Goal: Task Accomplishment & Management: Manage account settings

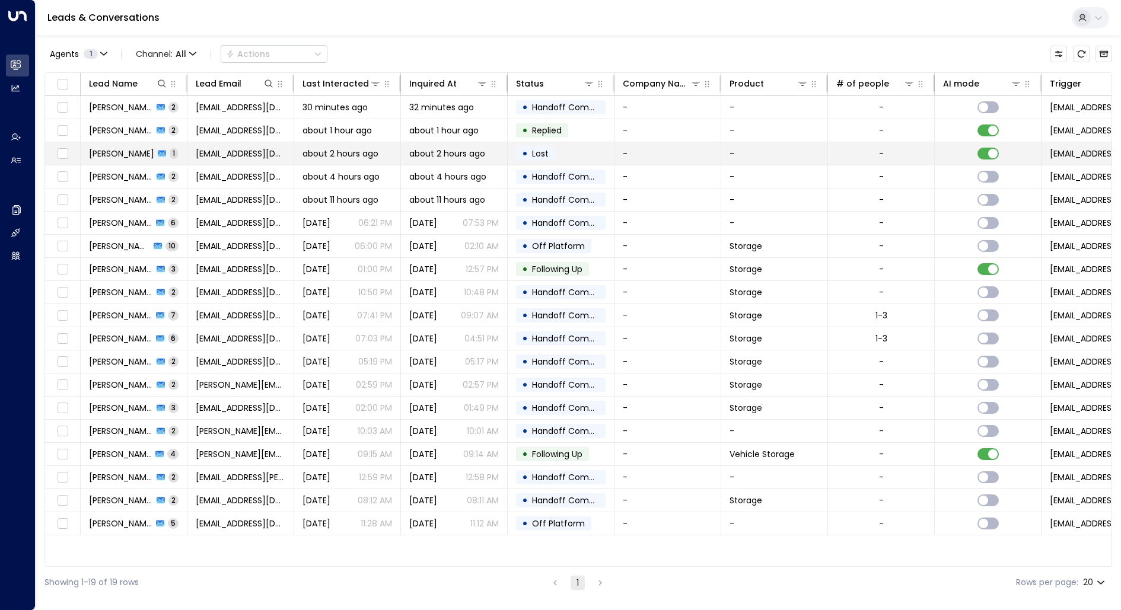
click at [356, 150] on span "about 2 hours ago" at bounding box center [340, 154] width 76 height 12
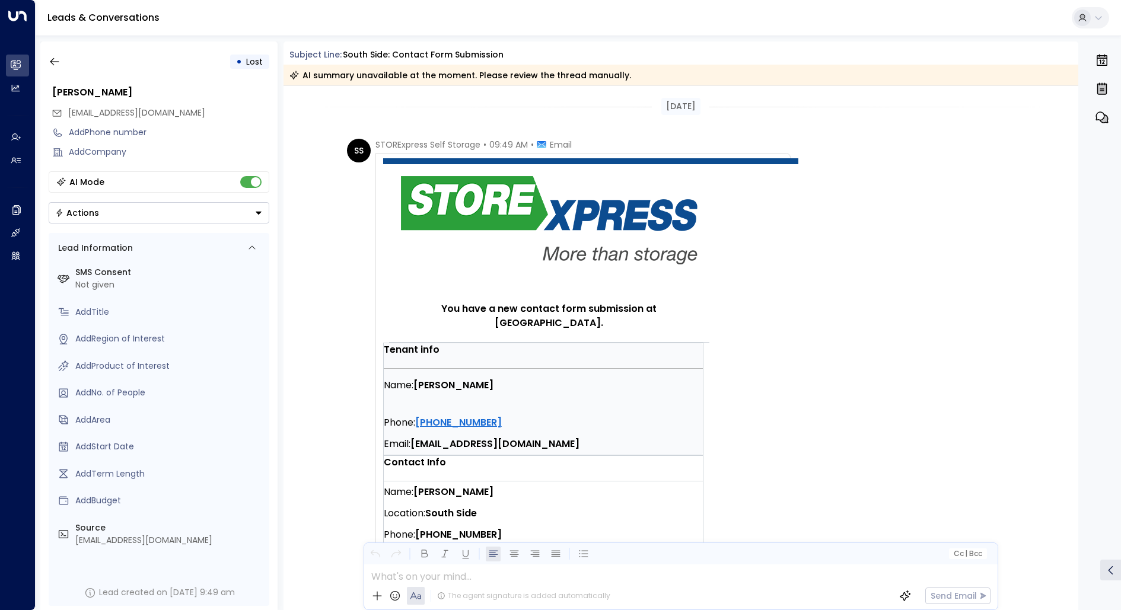
scroll to position [326, 0]
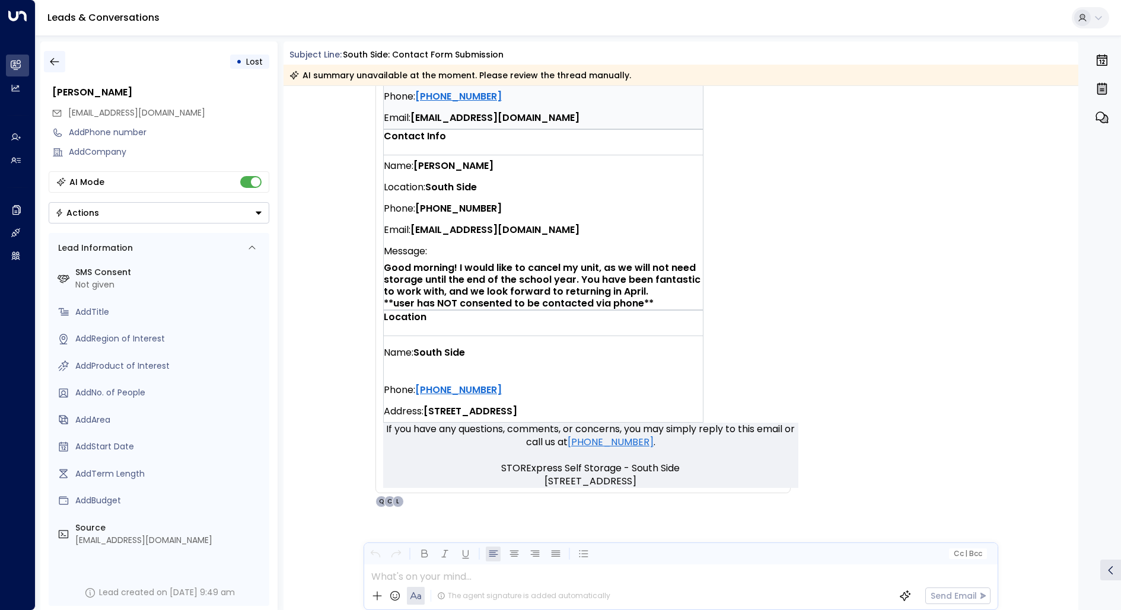
click at [46, 58] on button "button" at bounding box center [54, 61] width 21 height 21
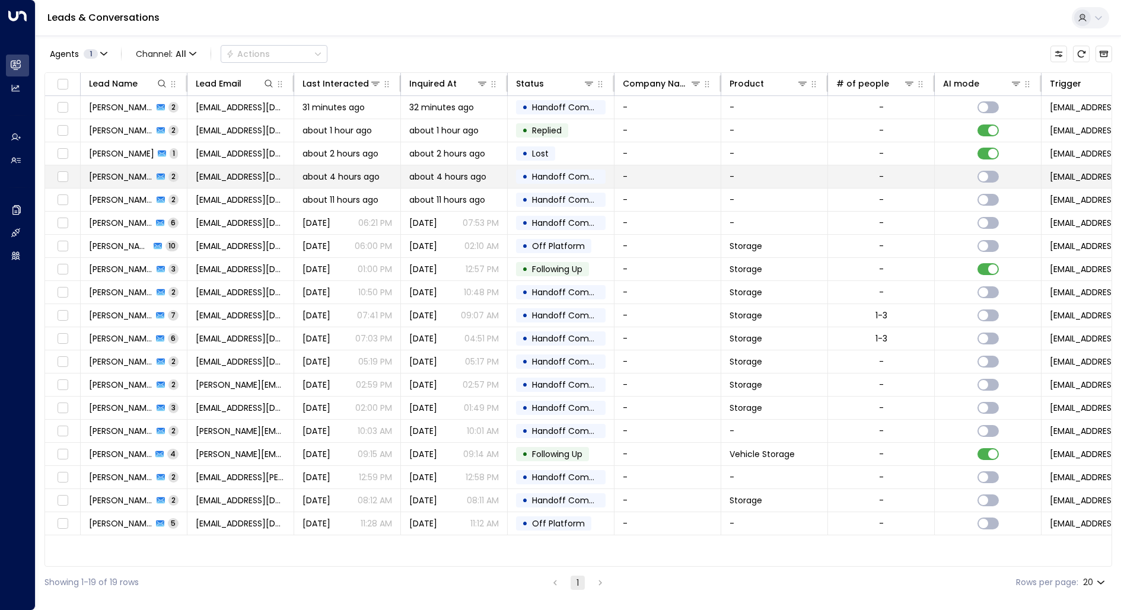
click at [420, 175] on span "about 4 hours ago" at bounding box center [447, 177] width 77 height 12
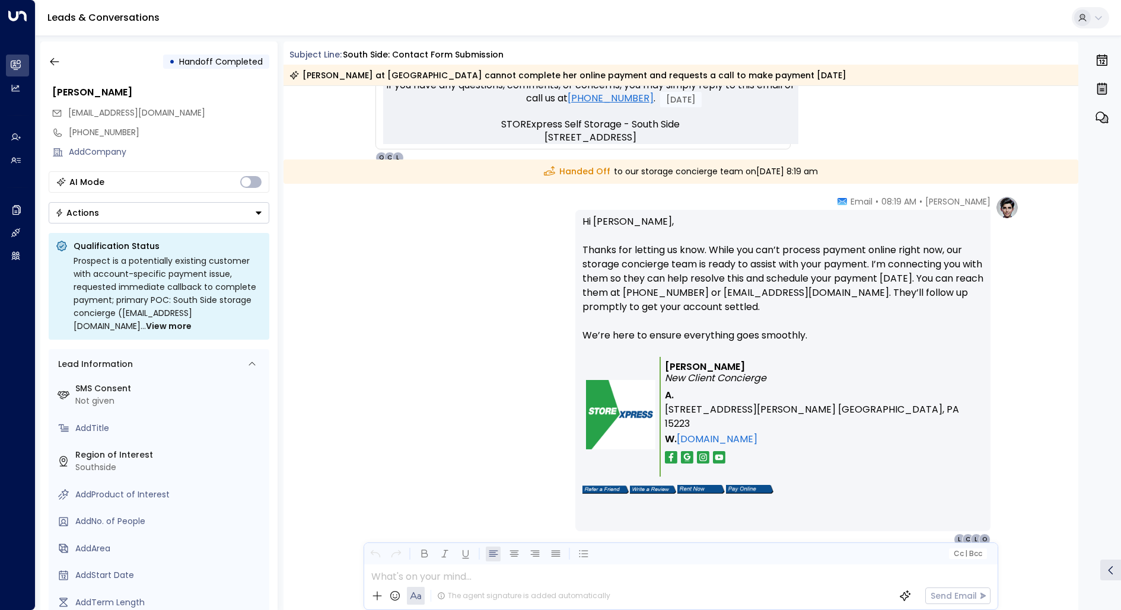
scroll to position [683, 0]
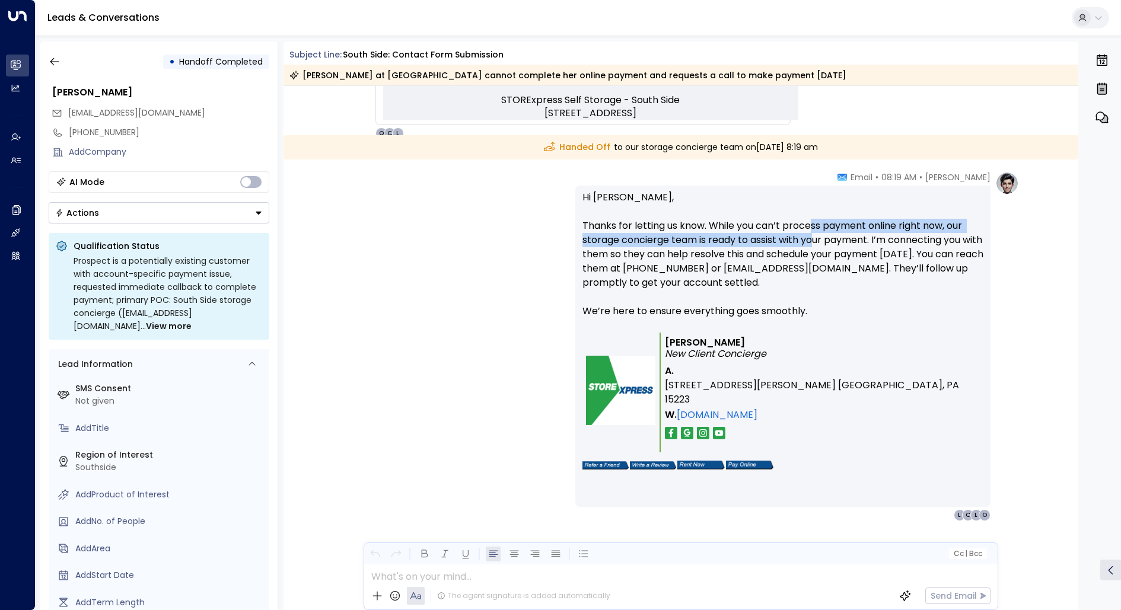
drag, startPoint x: 810, startPoint y: 230, endPoint x: 814, endPoint y: 246, distance: 15.8
click at [814, 246] on p "Hi Lisa, Thanks for letting us know. While you can’t process payment online rig…" at bounding box center [782, 261] width 401 height 142
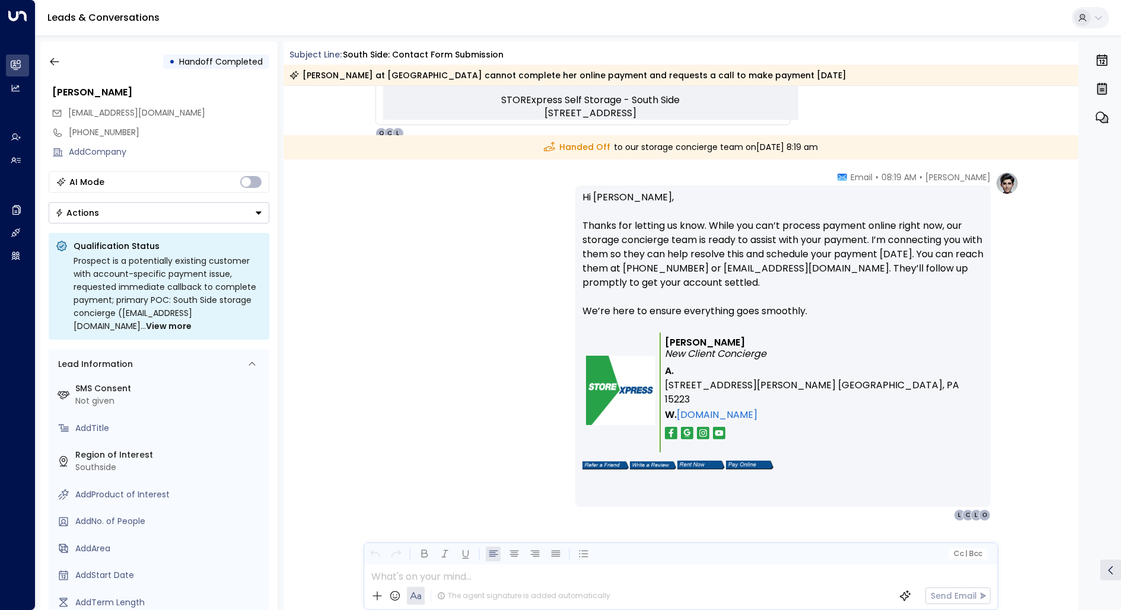
click at [487, 284] on div "Quinn Ellis • 08:19 AM • Email Hi Lisa, Thanks for letting us know. While you c…" at bounding box center [681, 346] width 676 height 350
click at [53, 66] on icon "button" at bounding box center [55, 62] width 12 height 12
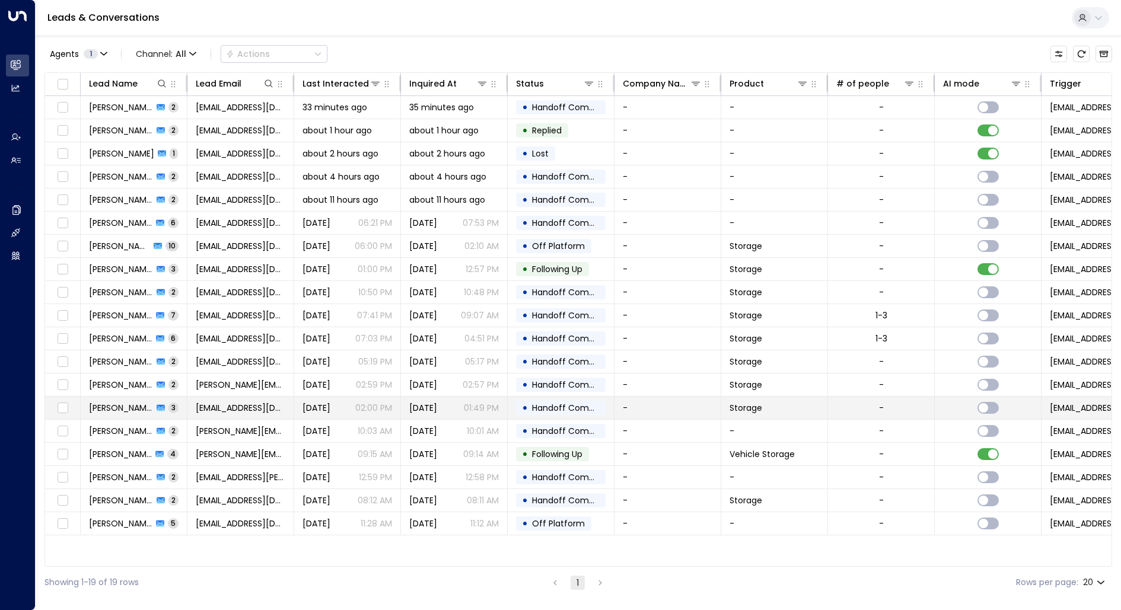
click at [112, 411] on td "Grace Hunter 3" at bounding box center [134, 408] width 107 height 23
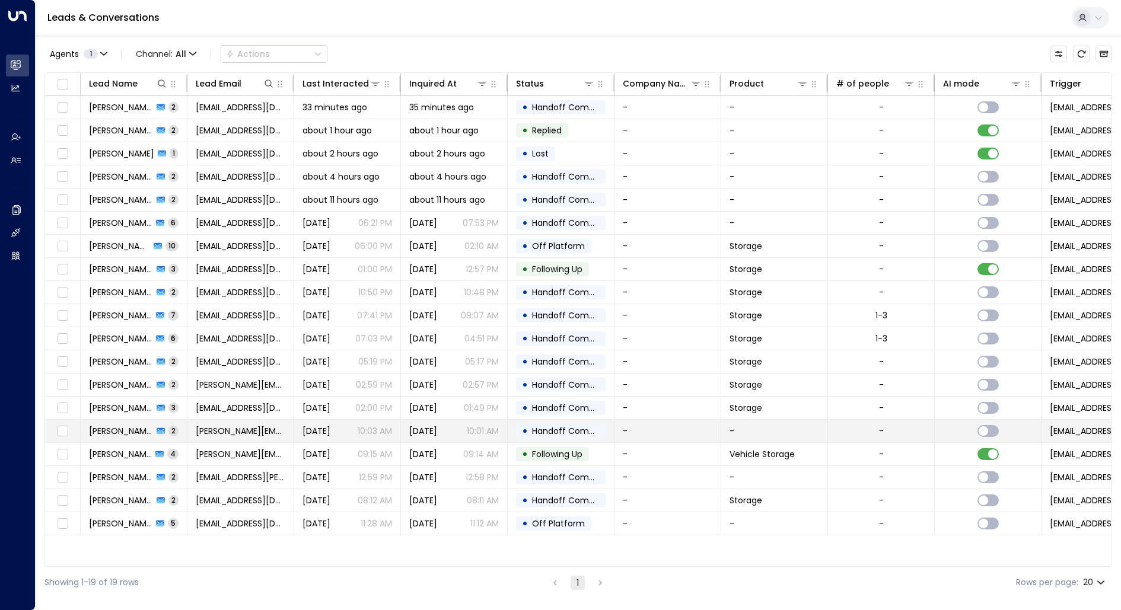
click at [107, 426] on span "[PERSON_NAME]" at bounding box center [121, 431] width 64 height 12
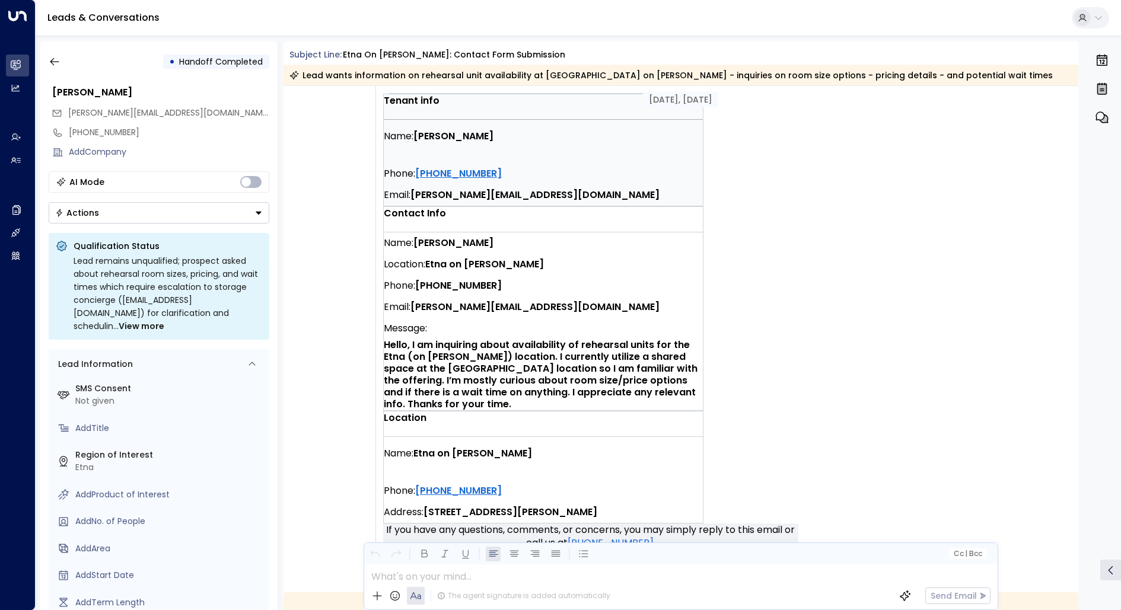
scroll to position [250, 0]
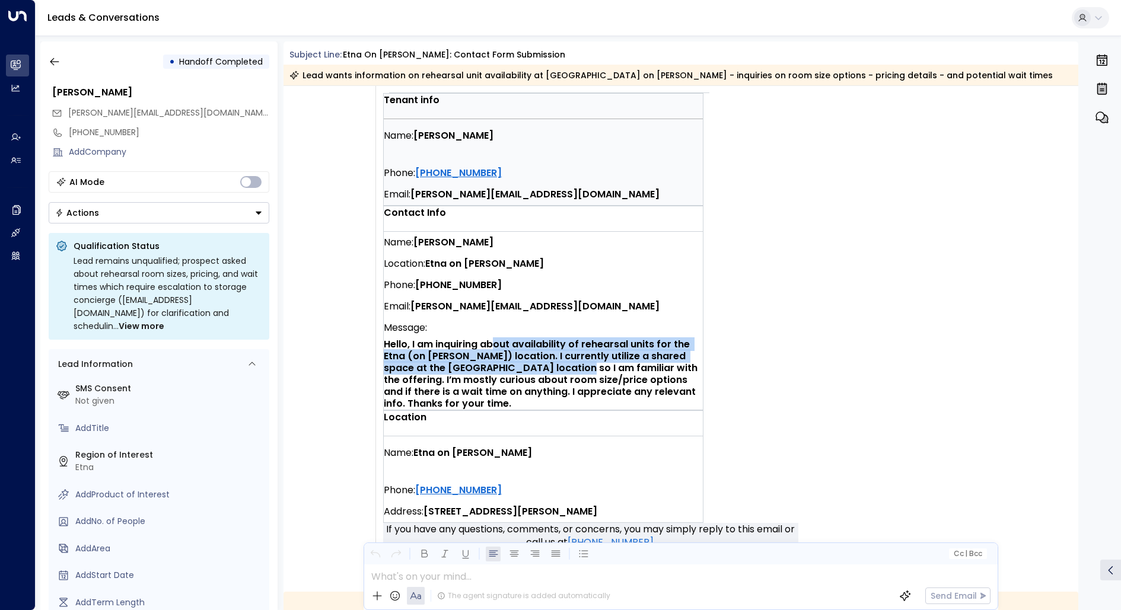
drag, startPoint x: 490, startPoint y: 326, endPoint x: 538, endPoint y: 351, distance: 53.6
click at [538, 351] on strong "Hello, I am inquiring about availability of rehearsal units for the Etna (on Ha…" at bounding box center [542, 373] width 316 height 73
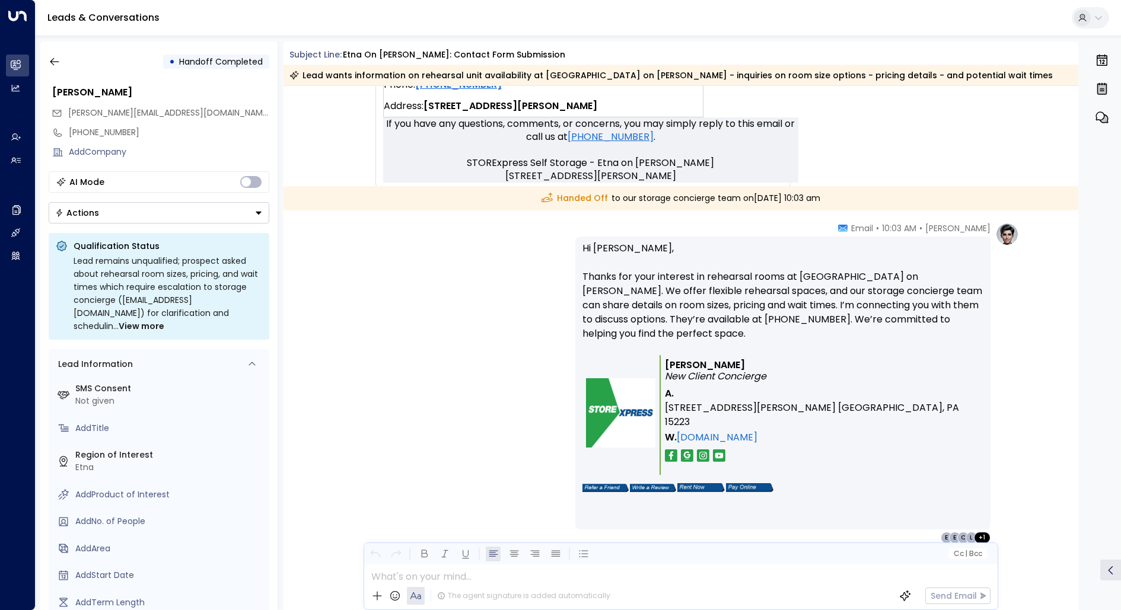
scroll to position [663, 0]
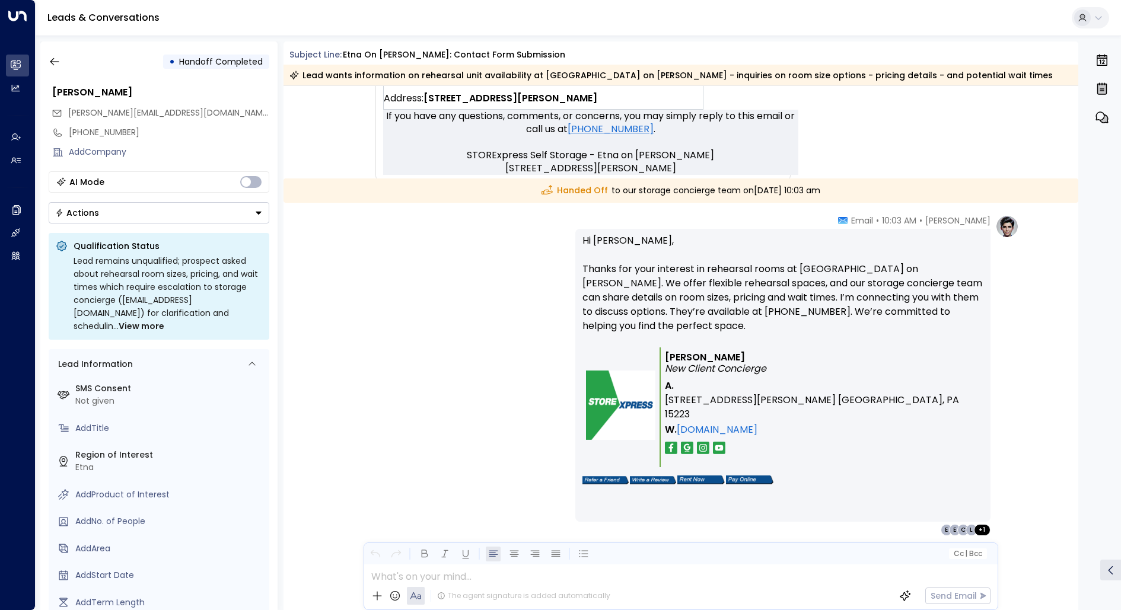
click at [330, 341] on div "Quinn Ellis • 10:03 AM • Email Hi Erik, Thanks for your interest in rehearsal r…" at bounding box center [680, 435] width 795 height 440
click at [63, 59] on button "button" at bounding box center [54, 61] width 21 height 21
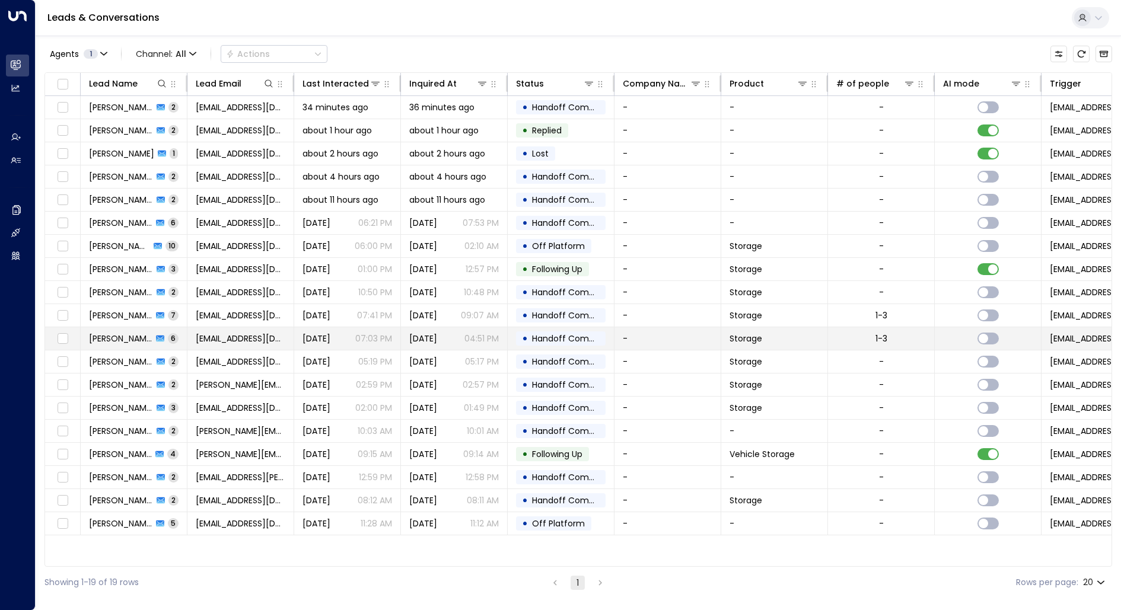
click at [107, 340] on span "[PERSON_NAME]" at bounding box center [120, 339] width 63 height 12
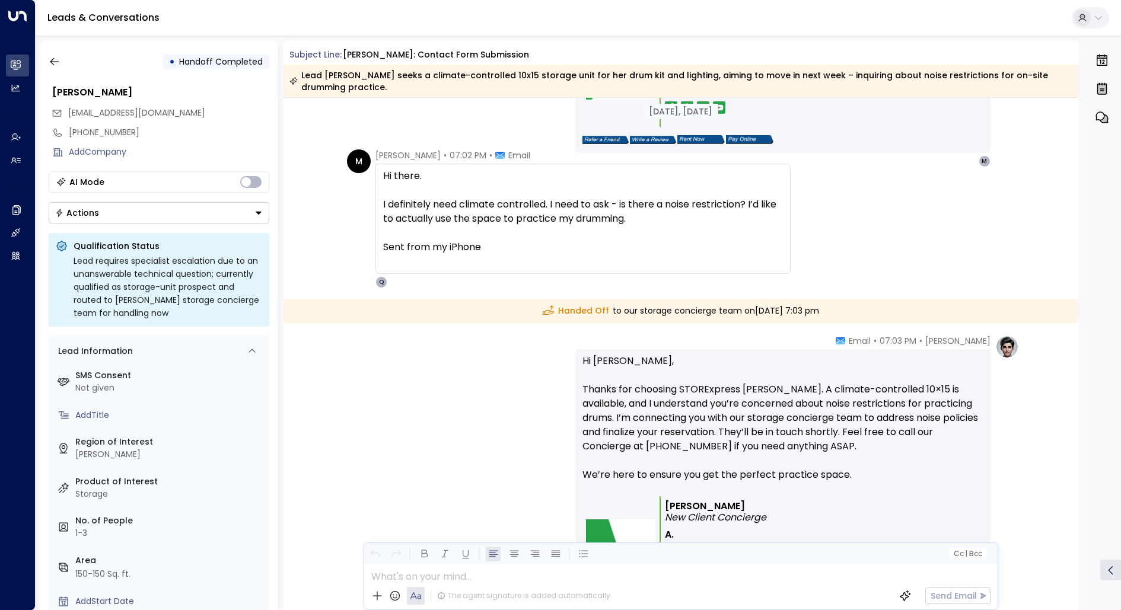
scroll to position [1642, 0]
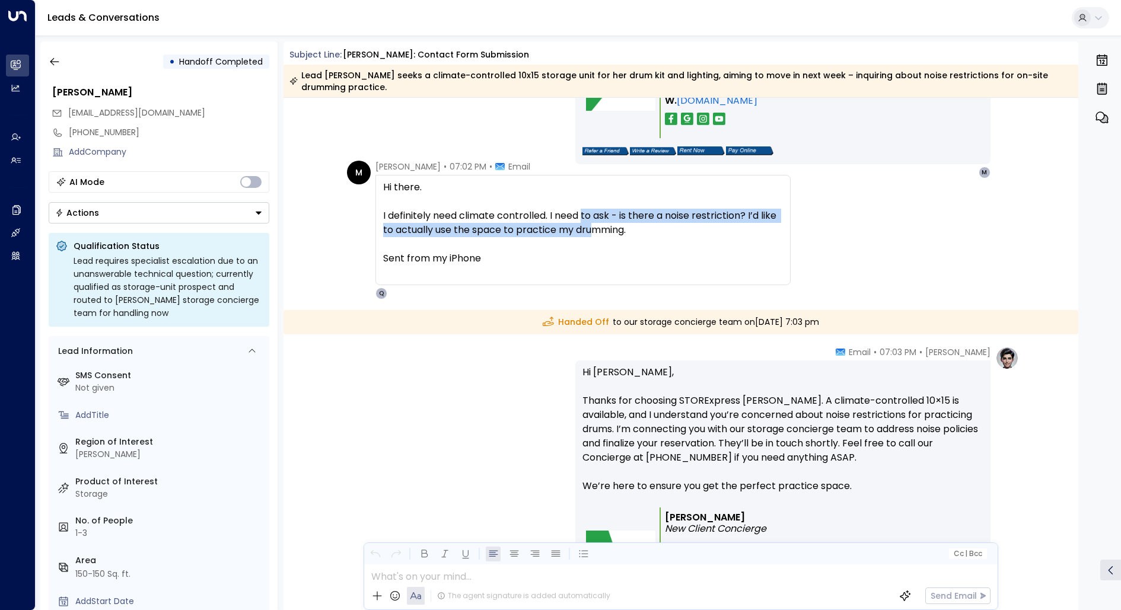
drag, startPoint x: 581, startPoint y: 215, endPoint x: 591, endPoint y: 229, distance: 17.4
click at [591, 229] on div "I definitely need climate controlled. I need to ask - is there a noise restrict…" at bounding box center [583, 244] width 400 height 71
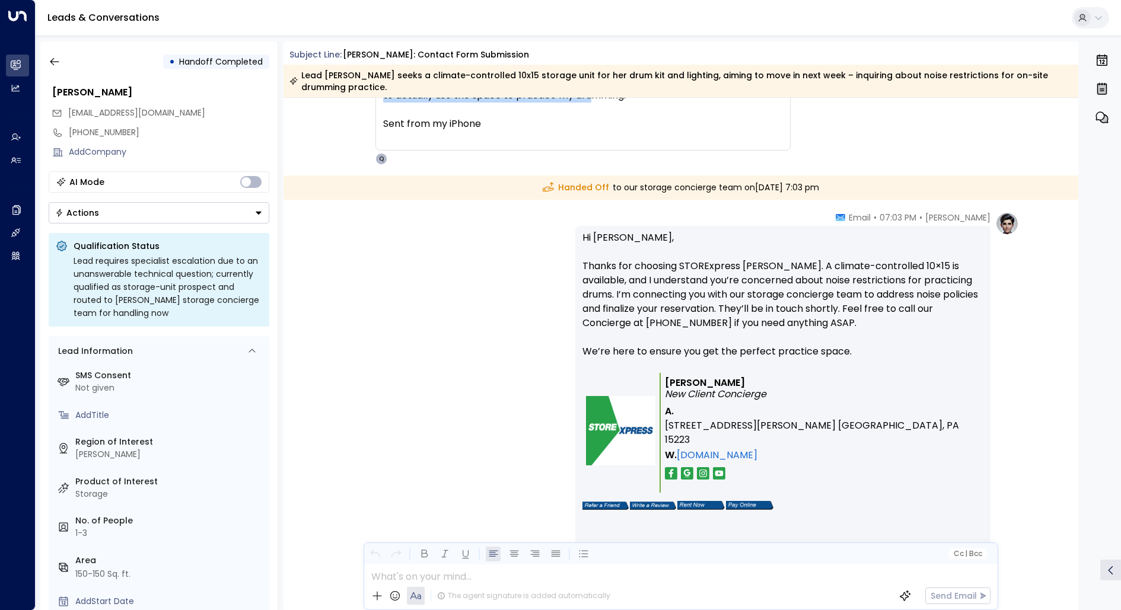
scroll to position [1783, 0]
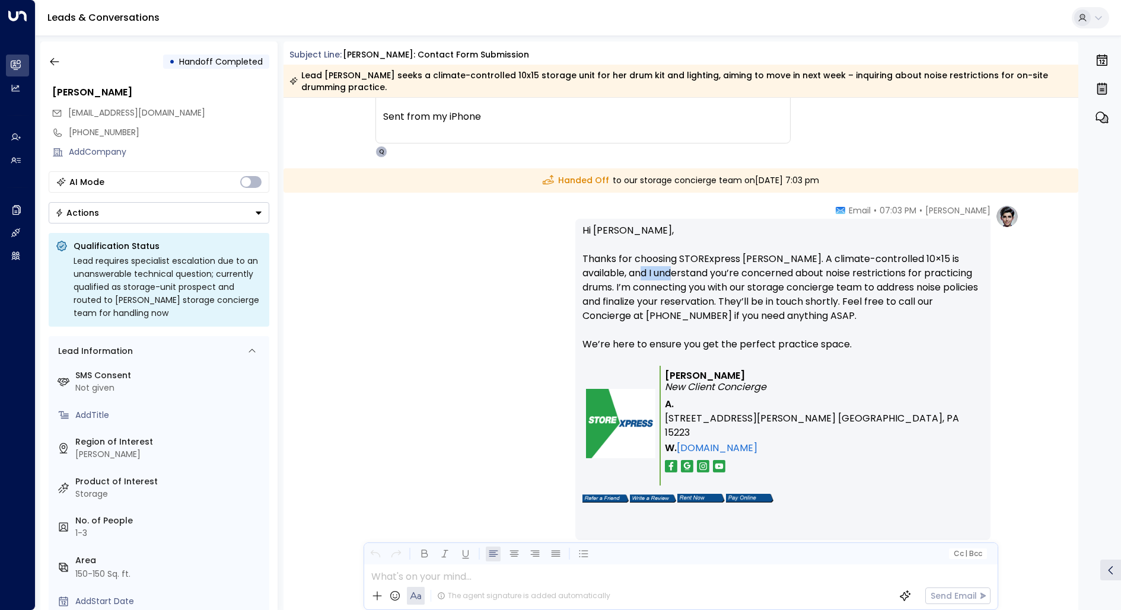
drag, startPoint x: 613, startPoint y: 271, endPoint x: 651, endPoint y: 266, distance: 38.2
click at [651, 266] on p "Hi Marilee, Thanks for choosing STORExpress Robinson. A climate-controlled 10×1…" at bounding box center [782, 295] width 401 height 142
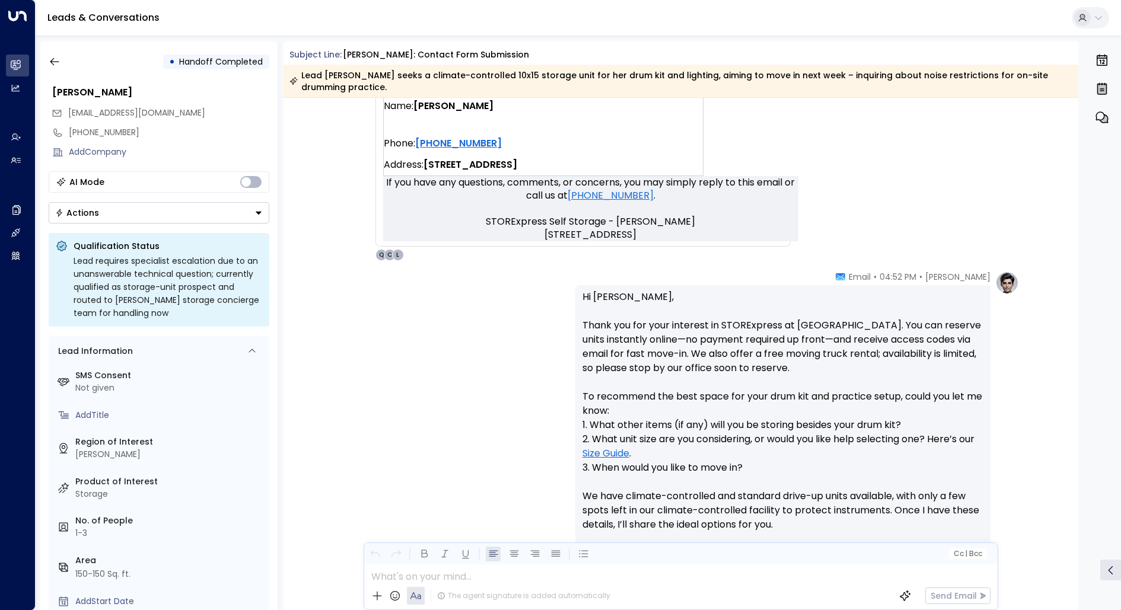
scroll to position [556, 0]
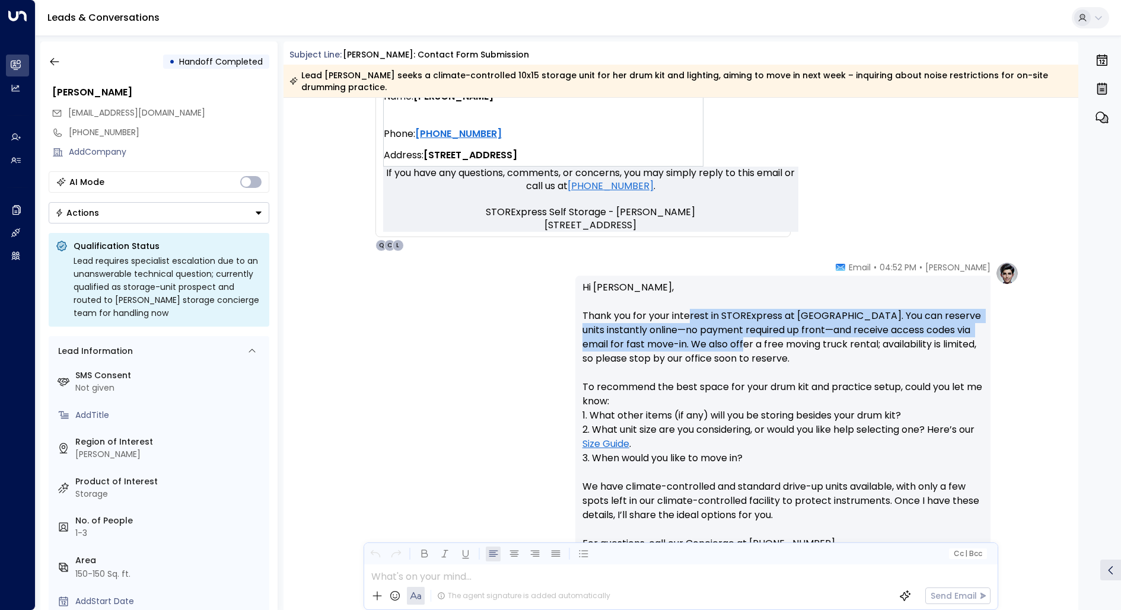
drag, startPoint x: 688, startPoint y: 314, endPoint x: 751, endPoint y: 346, distance: 70.3
click at [751, 346] on p "Hi Marilee, Thank you for your interest in STORExpress at Robinson. You can res…" at bounding box center [782, 423] width 401 height 285
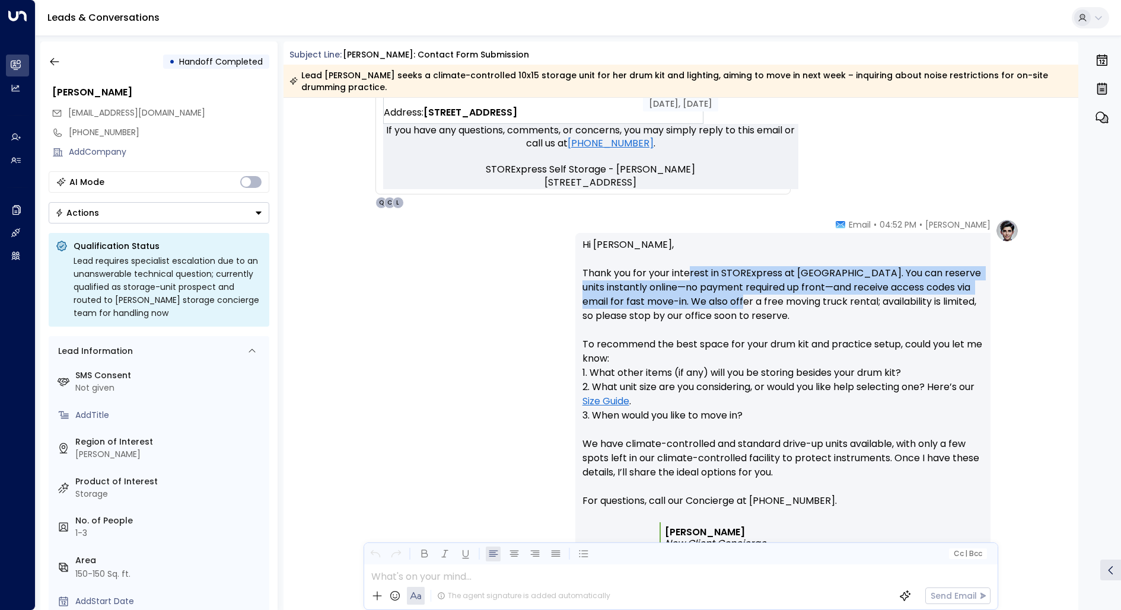
scroll to position [600, 0]
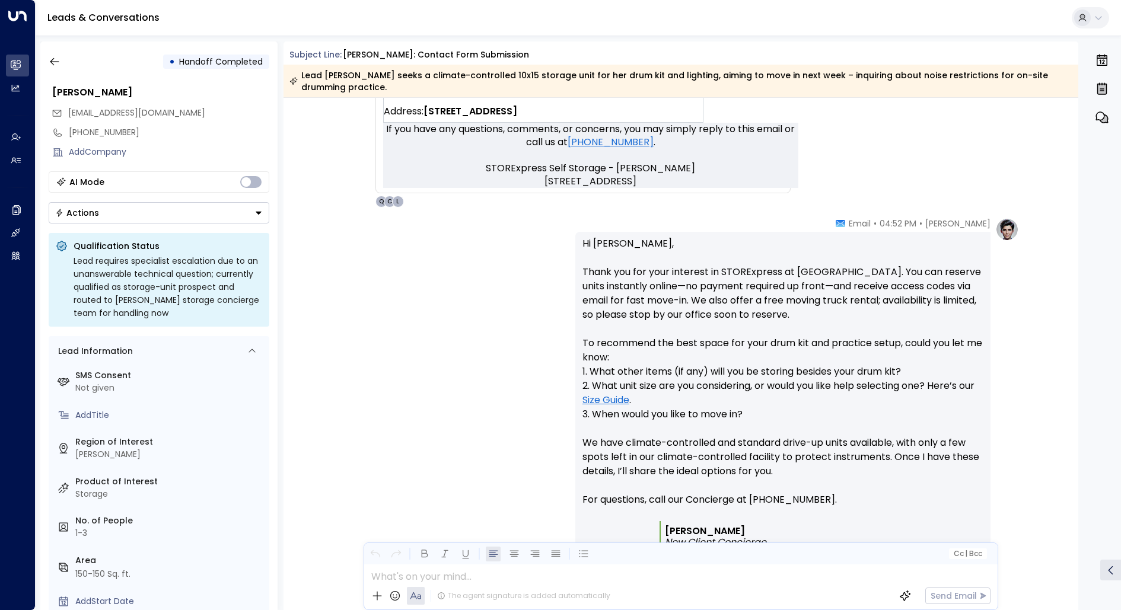
click at [808, 279] on p "Hi Marilee, Thank you for your interest in STORExpress at Robinson. You can res…" at bounding box center [782, 379] width 401 height 285
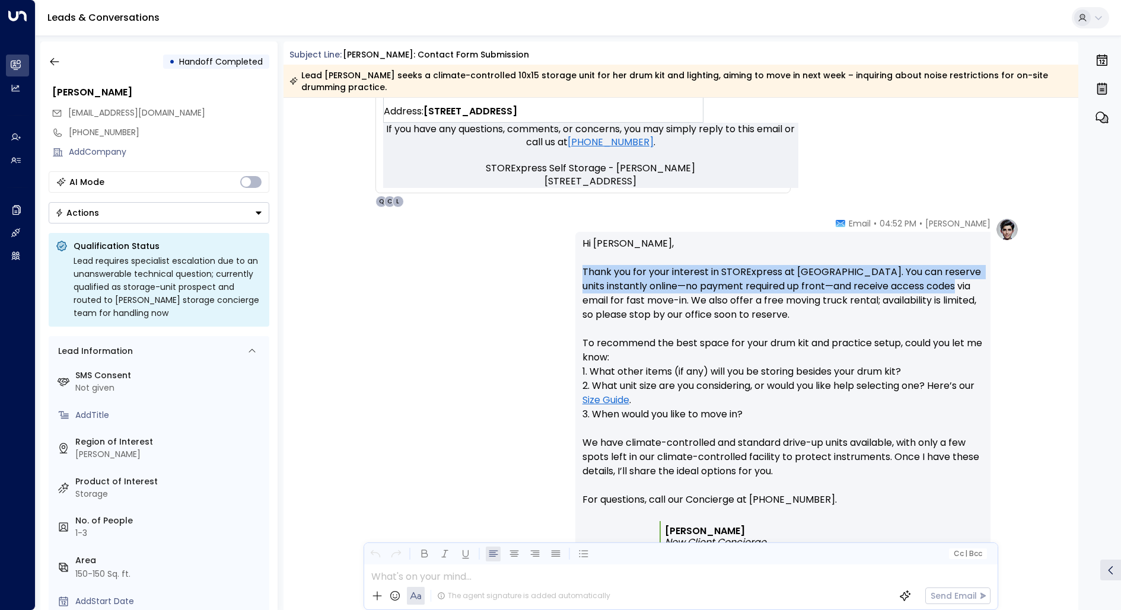
drag, startPoint x: 977, startPoint y: 285, endPoint x: 558, endPoint y: 271, distance: 418.9
click at [558, 271] on div "Quinn Ellis • 04:52 PM • Email Hi Marilee, Thank you for your interest in STORE…" at bounding box center [681, 450] width 676 height 464
copy p "Thank you for your interest in STORExpress at Robinson. You can reserve units i…"
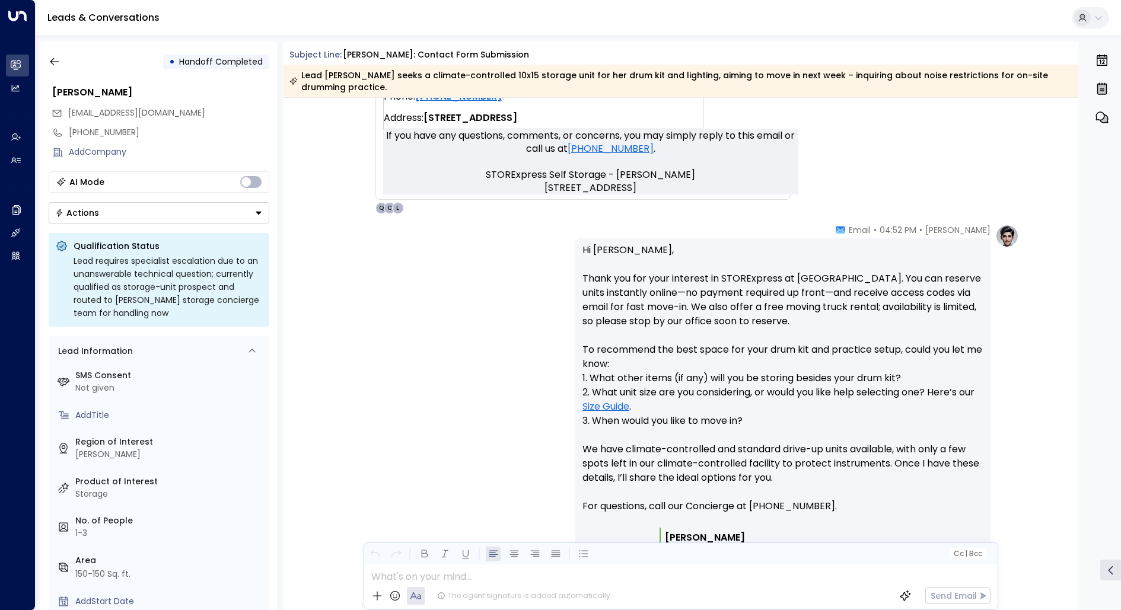
click at [667, 354] on p "Hi Marilee, Thank you for your interest in STORExpress at Robinson. You can res…" at bounding box center [782, 385] width 401 height 285
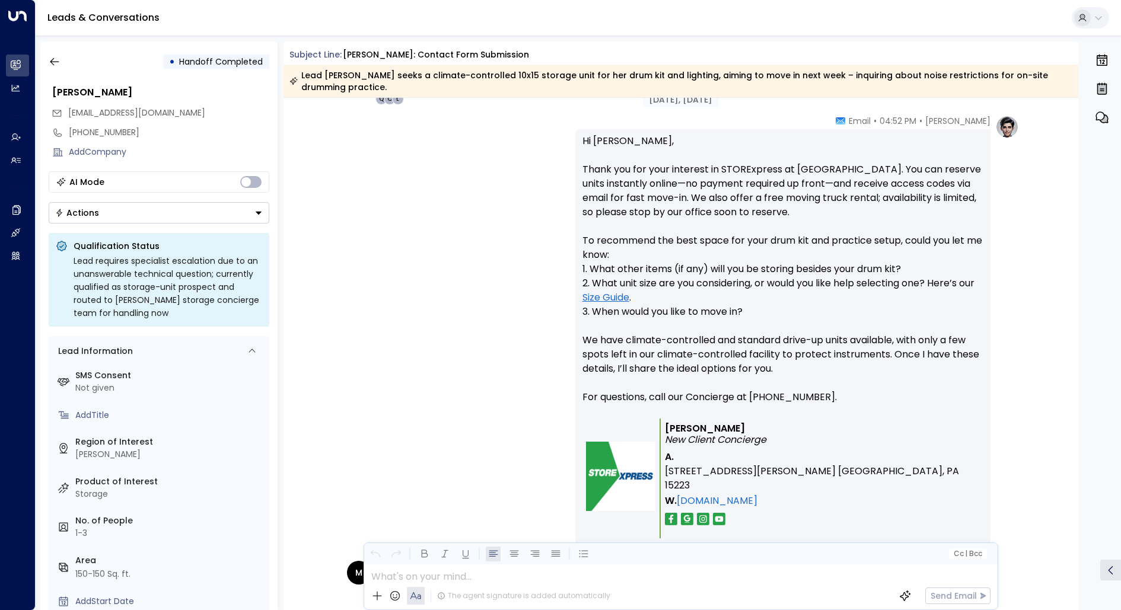
scroll to position [707, 0]
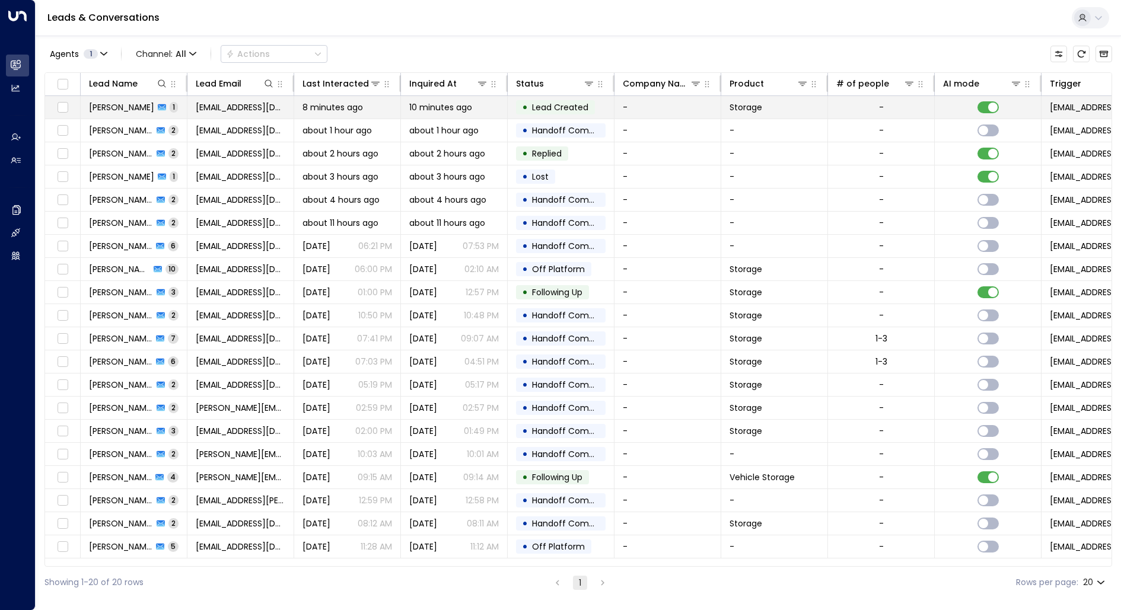
click at [125, 107] on span "[PERSON_NAME]" at bounding box center [121, 107] width 65 height 12
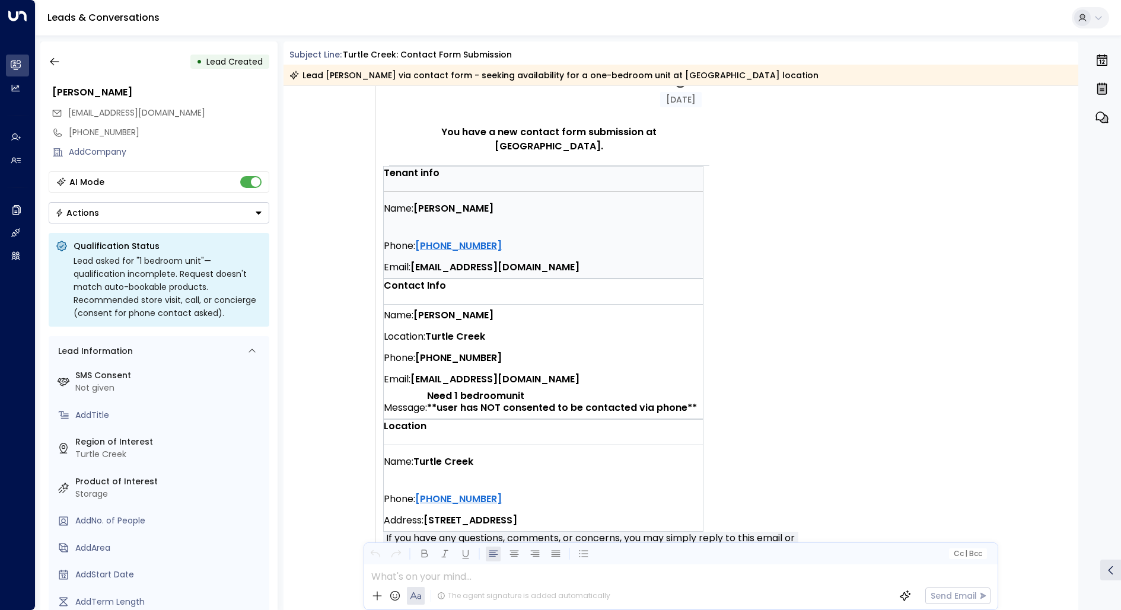
scroll to position [286, 0]
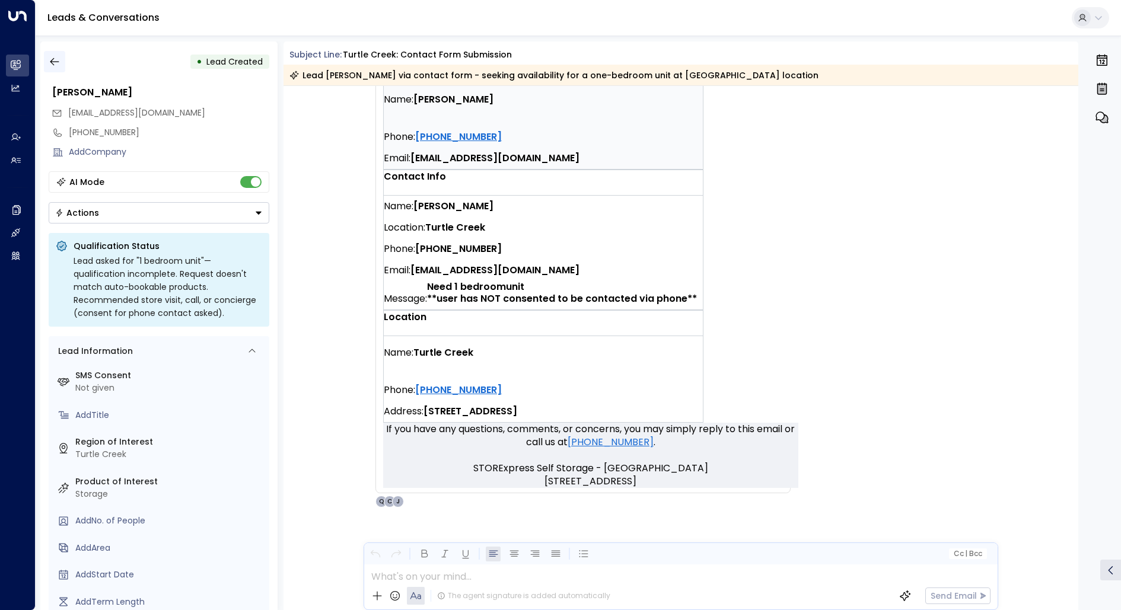
click at [58, 51] on button "button" at bounding box center [54, 61] width 21 height 21
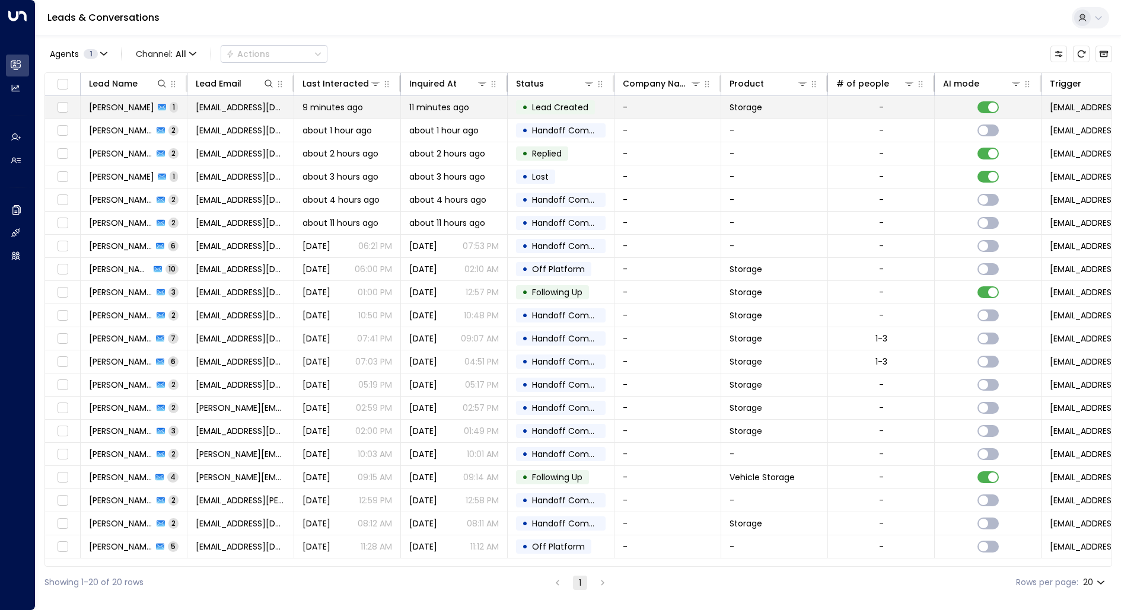
click at [129, 104] on span "[PERSON_NAME]" at bounding box center [121, 107] width 65 height 12
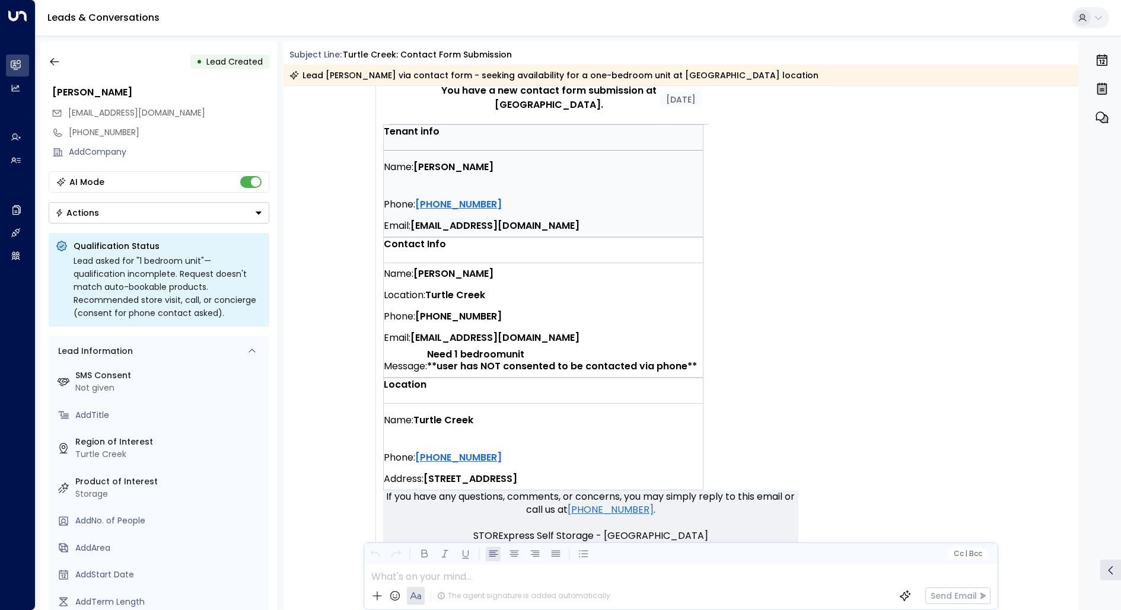
scroll to position [286, 0]
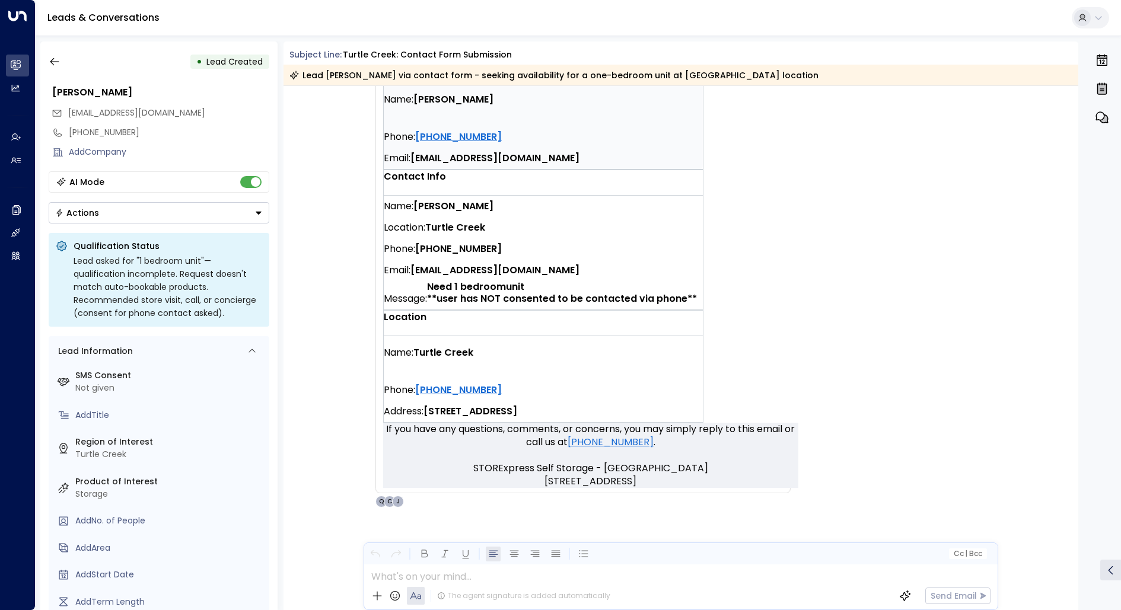
drag, startPoint x: 696, startPoint y: 468, endPoint x: 362, endPoint y: 303, distance: 371.8
click at [362, 304] on div "SS STORExpress Self Storage • 12:11 PM • Email You have a new contact form subm…" at bounding box center [569, 180] width 444 height 655
click at [362, 303] on div "SS STORExpress Self Storage • 12:11 PM • Email You have a new contact form subm…" at bounding box center [569, 180] width 444 height 655
click at [49, 64] on icon "button" at bounding box center [55, 62] width 12 height 12
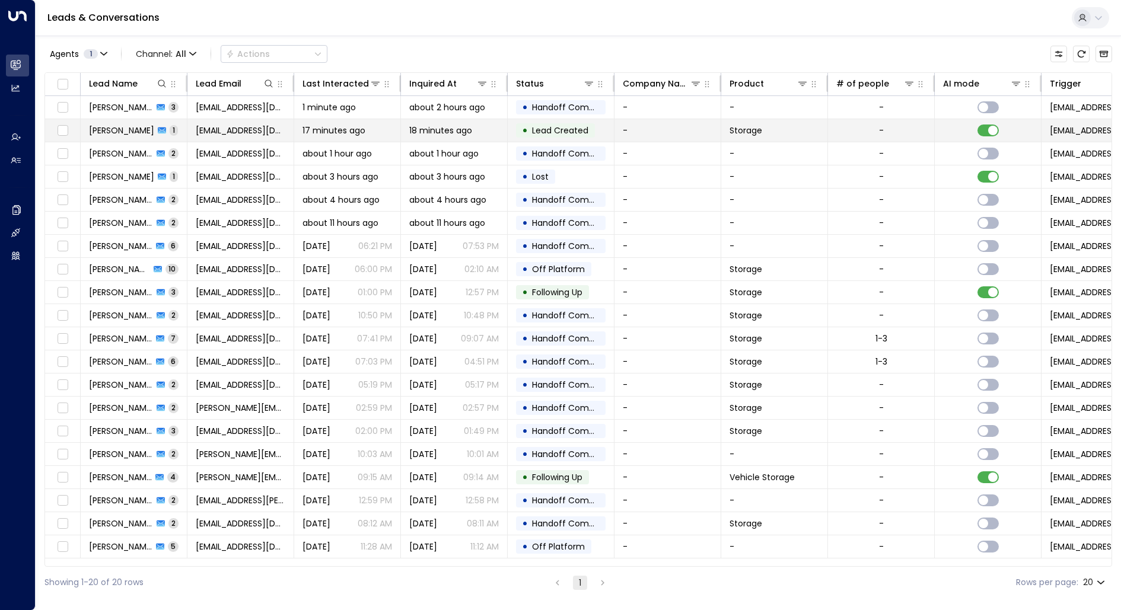
click at [123, 131] on span "[PERSON_NAME]" at bounding box center [121, 131] width 65 height 12
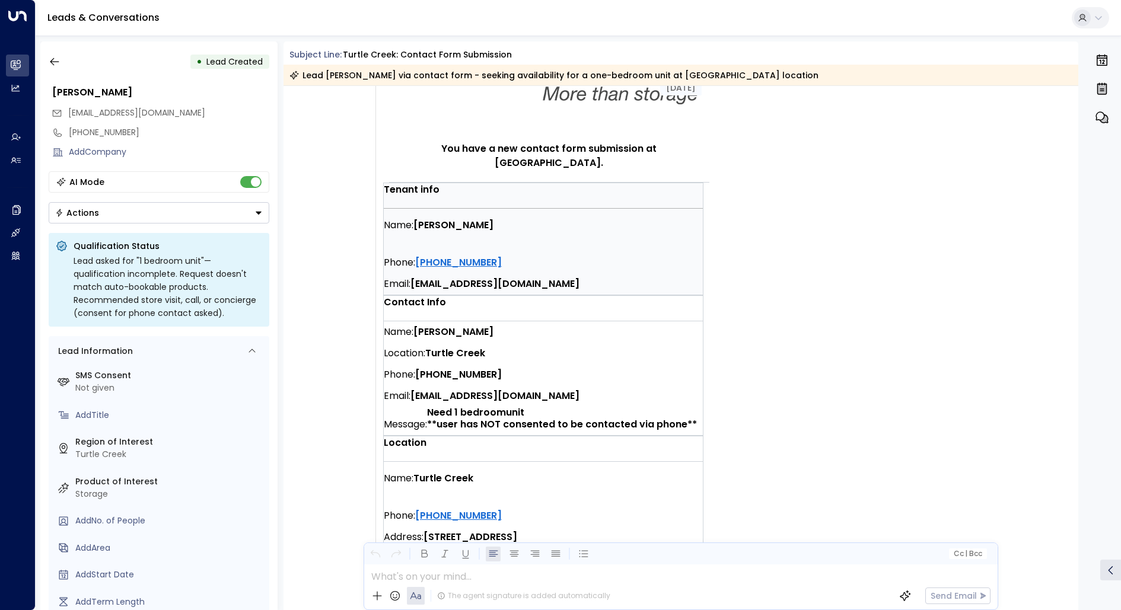
scroll to position [286, 0]
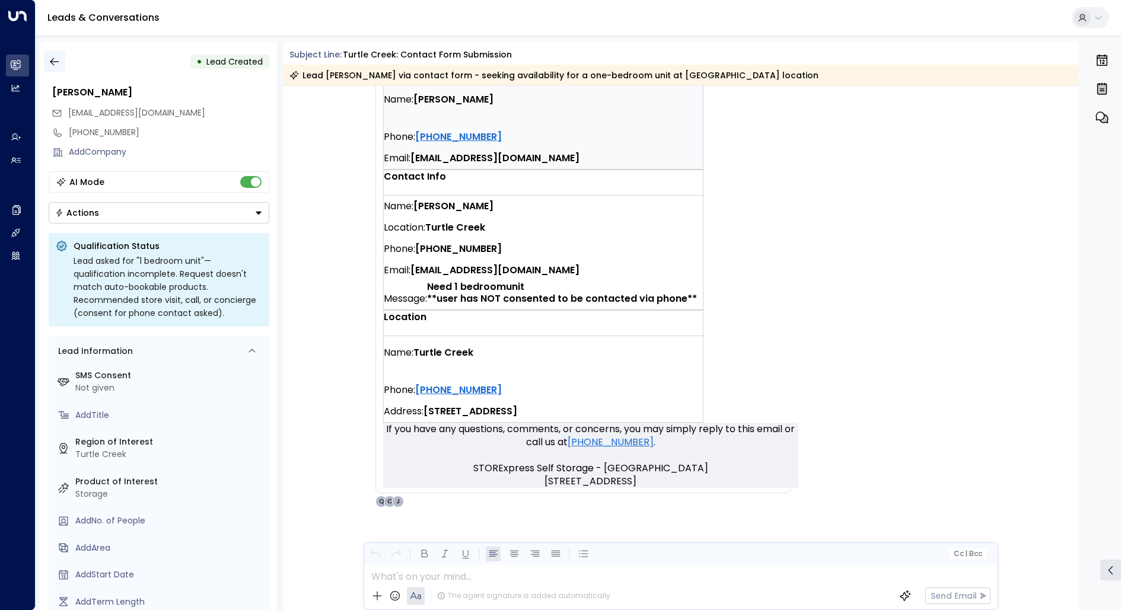
click at [50, 62] on icon "button" at bounding box center [54, 62] width 9 height 8
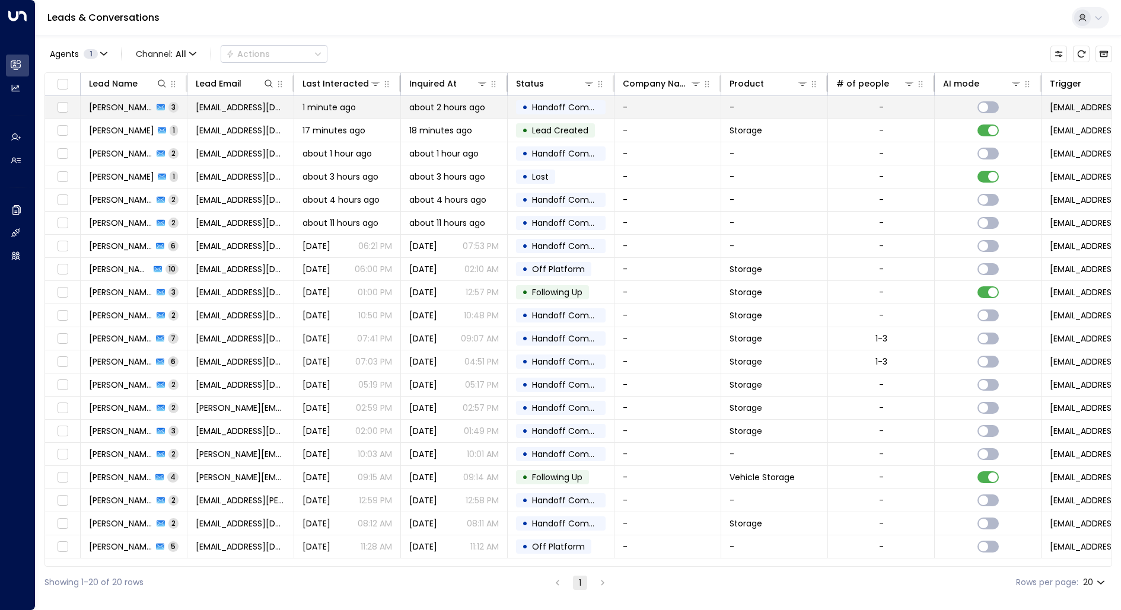
click at [104, 108] on span "[PERSON_NAME]" at bounding box center [121, 107] width 64 height 12
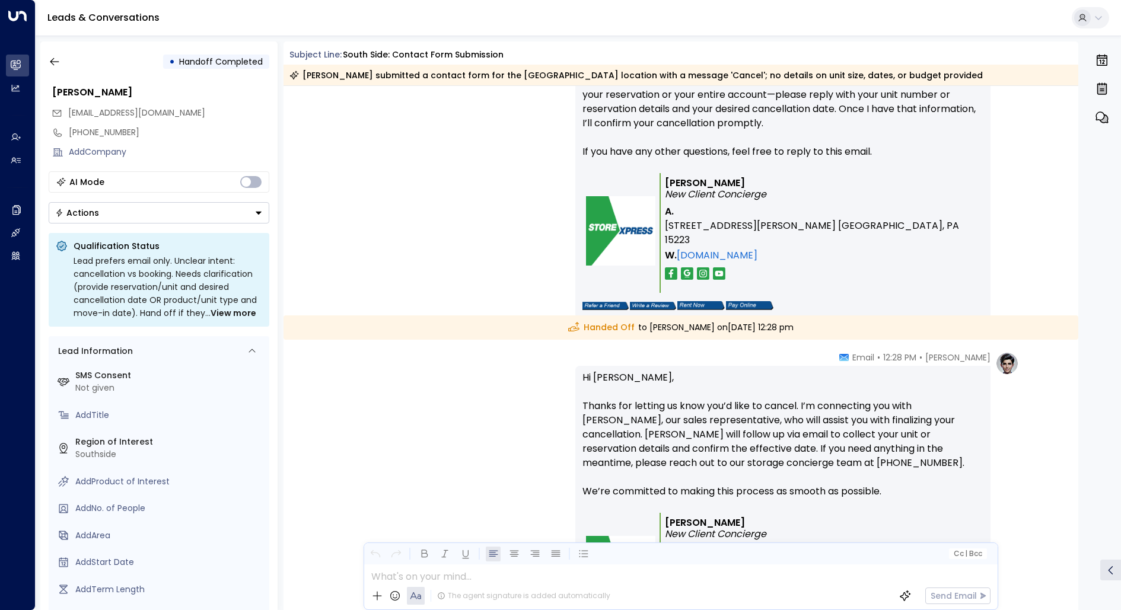
scroll to position [764, 0]
click at [55, 55] on button "button" at bounding box center [54, 61] width 21 height 21
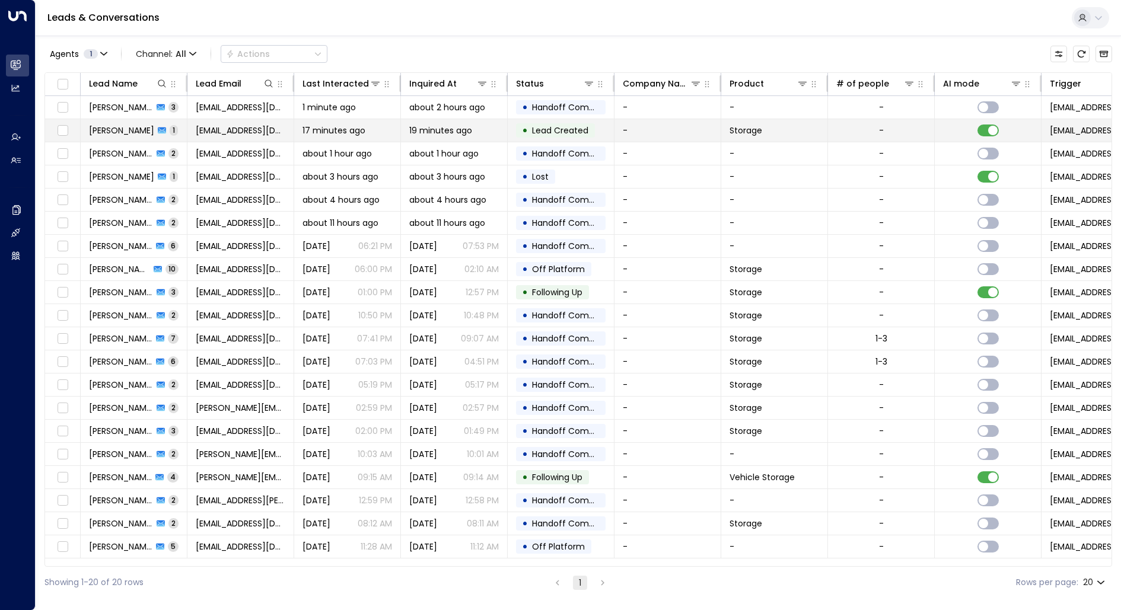
click at [112, 129] on span "[PERSON_NAME]" at bounding box center [121, 131] width 65 height 12
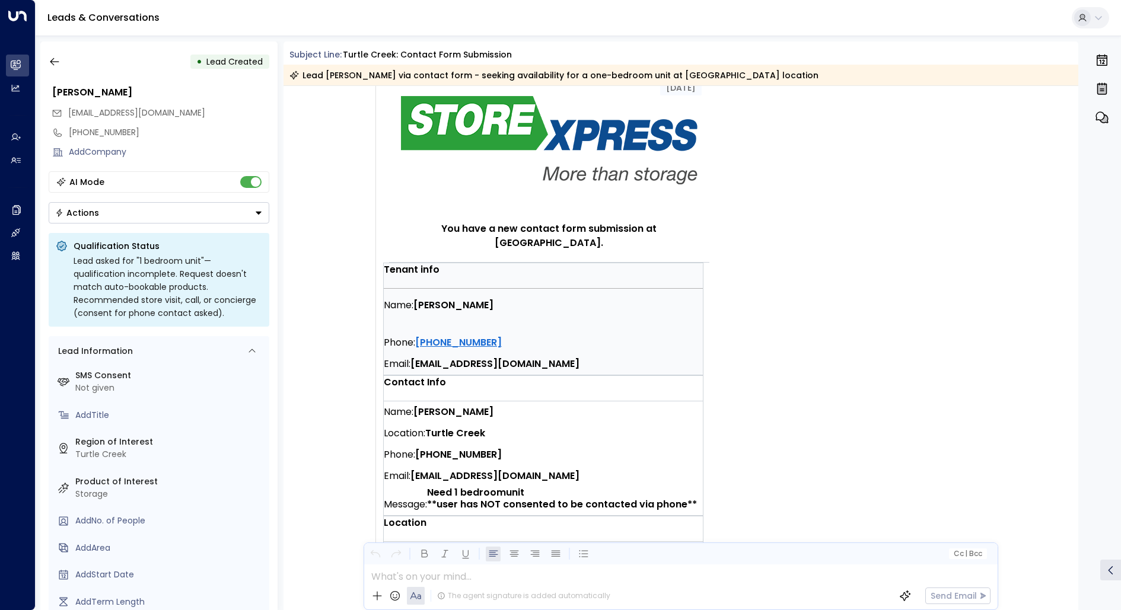
scroll to position [286, 0]
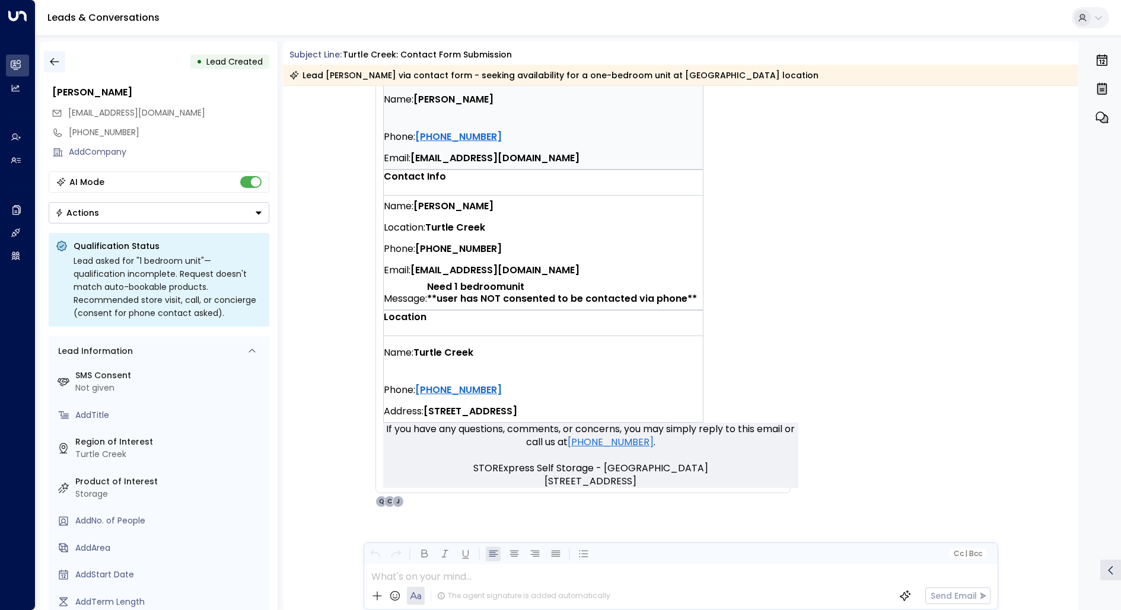
click at [55, 62] on icon "button" at bounding box center [55, 62] width 12 height 12
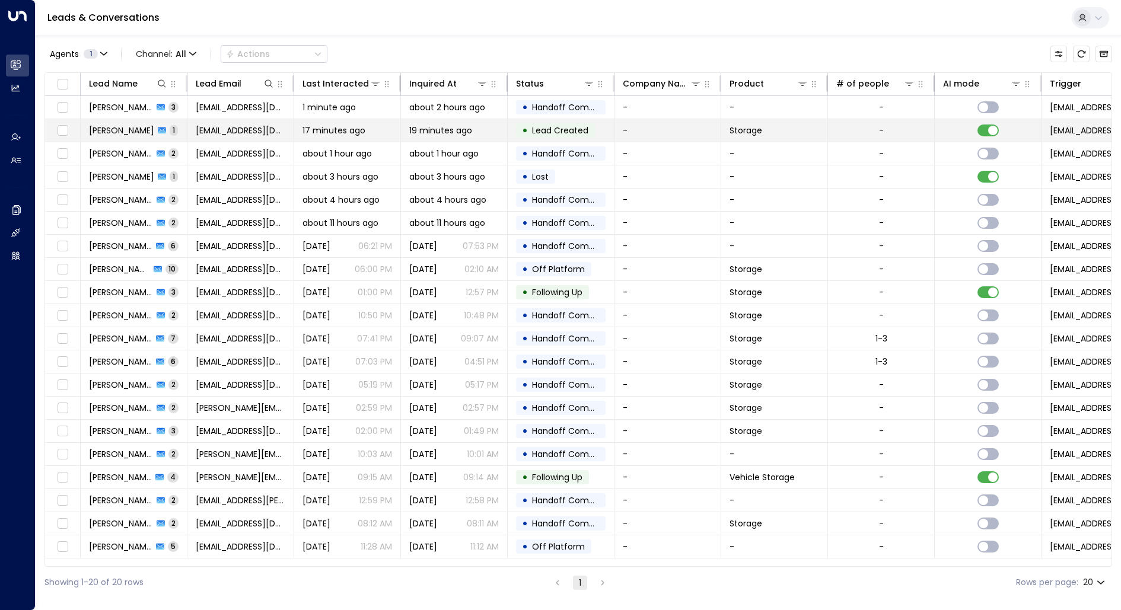
click at [105, 125] on span "[PERSON_NAME]" at bounding box center [121, 131] width 65 height 12
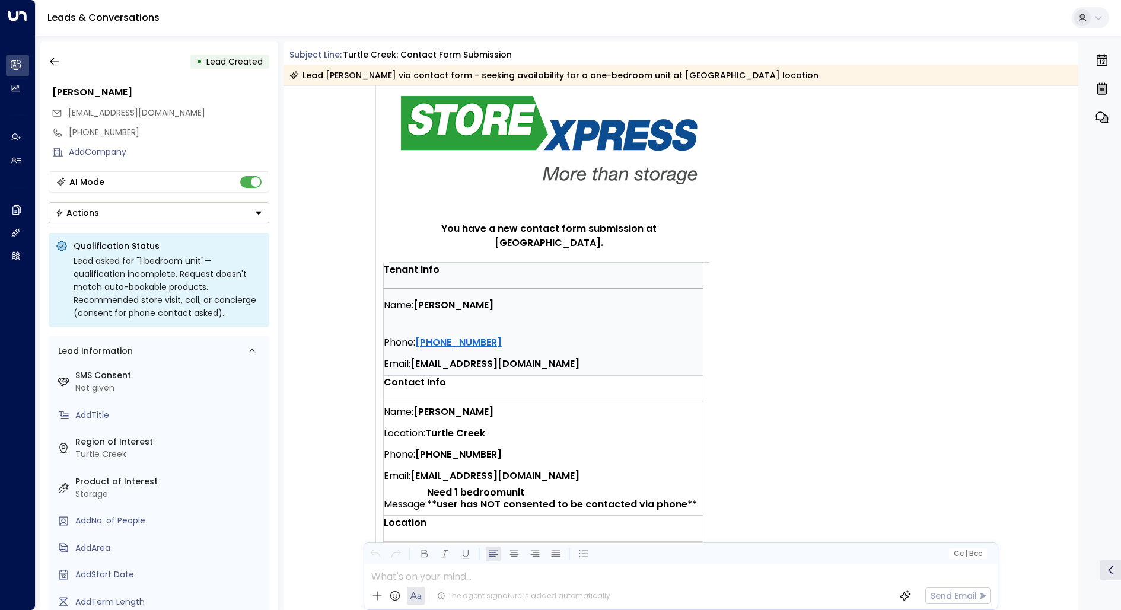
scroll to position [286, 0]
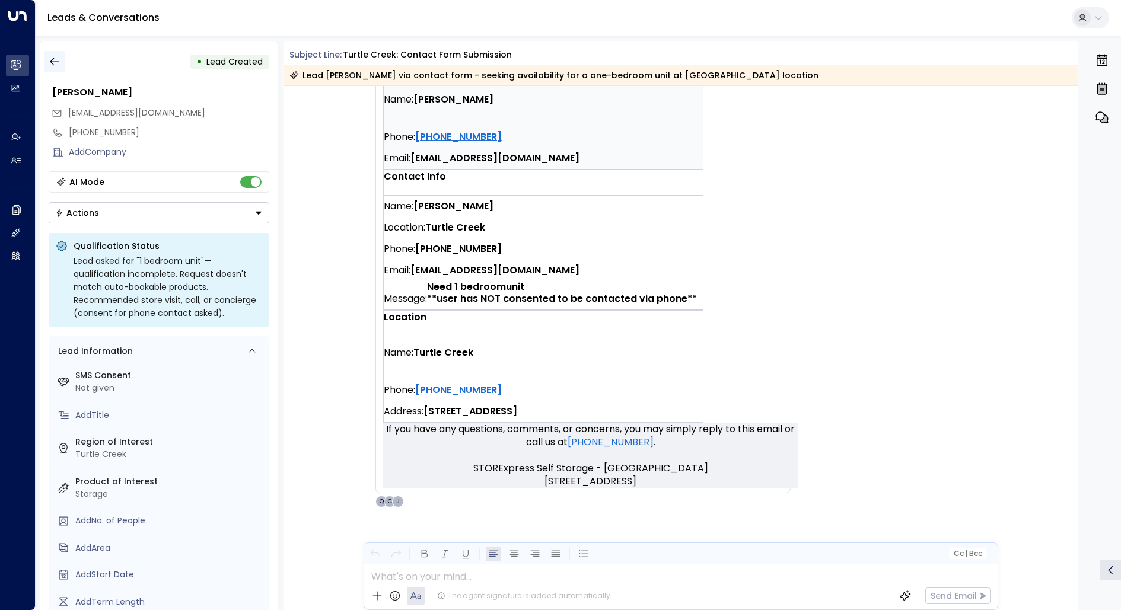
click at [60, 63] on button "button" at bounding box center [54, 61] width 21 height 21
